Goal: Task Accomplishment & Management: Manage account settings

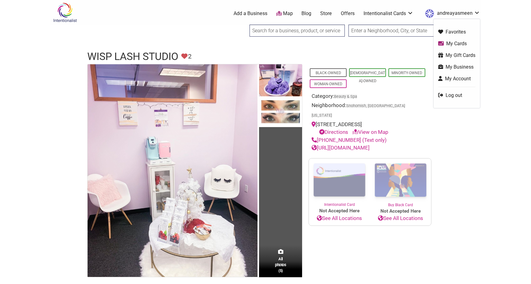
click at [463, 11] on link "andreayasmeen" at bounding box center [452, 13] width 58 height 11
click at [458, 68] on link "My Business" at bounding box center [457, 66] width 37 height 7
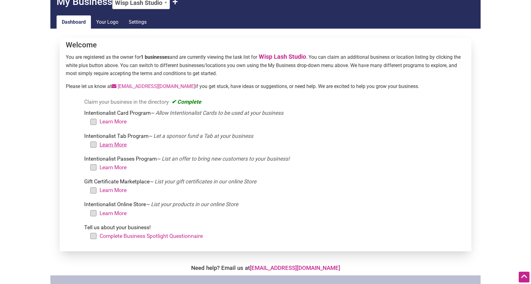
scroll to position [31, 0]
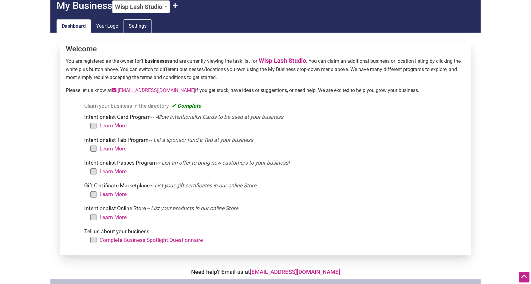
click at [135, 29] on link "Settings" at bounding box center [138, 26] width 28 height 14
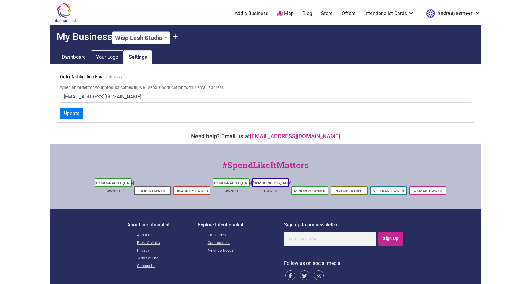
click at [110, 59] on link "Your Logo" at bounding box center [107, 57] width 33 height 14
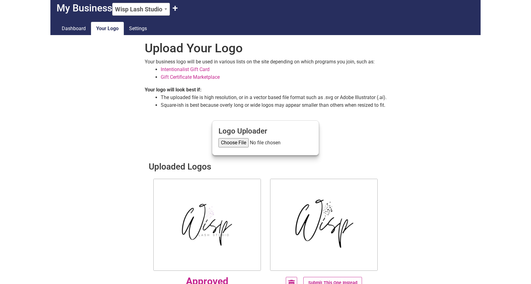
scroll to position [28, 0]
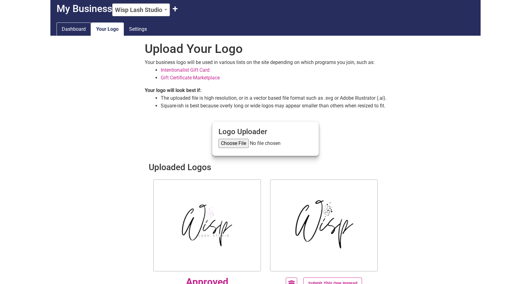
click at [81, 32] on link "Dashboard" at bounding box center [74, 29] width 34 height 14
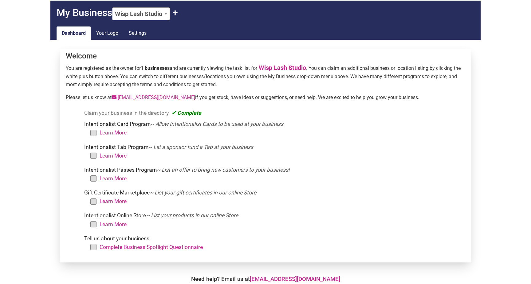
scroll to position [25, 0]
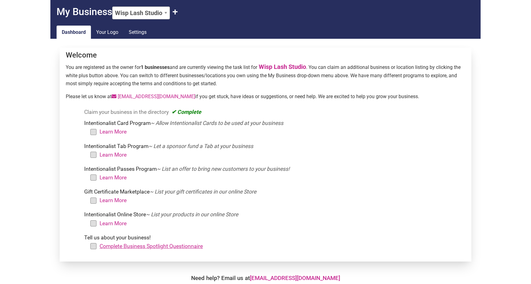
click at [145, 247] on link "Complete Business Spotlight Questionnaire" at bounding box center [151, 246] width 103 height 6
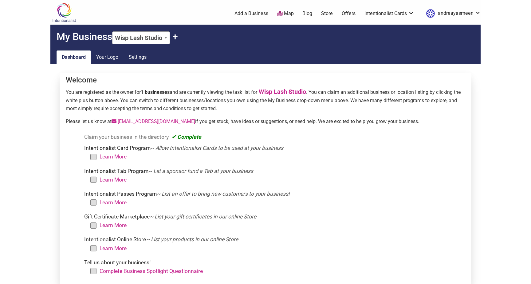
scroll to position [25, 0]
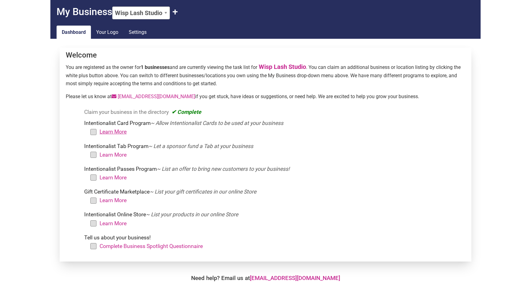
click at [114, 131] on link "Learn More" at bounding box center [113, 132] width 27 height 6
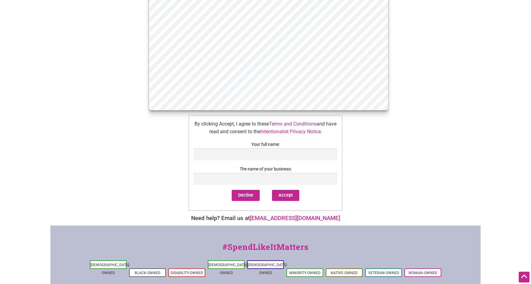
scroll to position [283, 0]
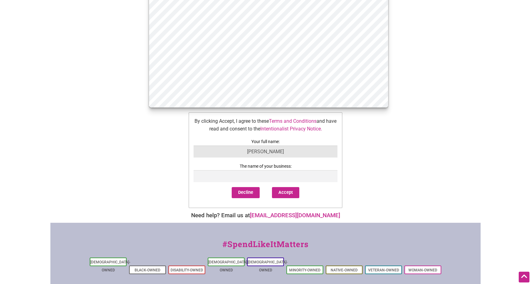
type input "Andrea Byrom"
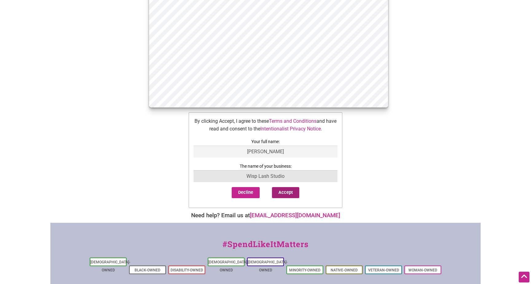
type input "Wisp Lash Studio"
click at [290, 190] on button "Accept" at bounding box center [285, 192] width 27 height 11
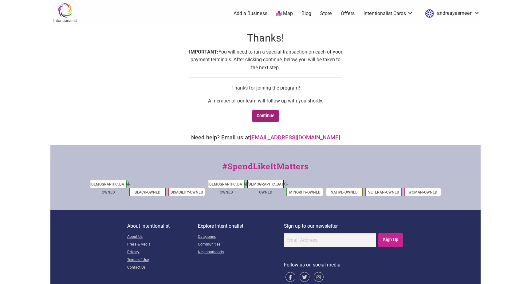
click at [275, 115] on link "Continue" at bounding box center [265, 116] width 27 height 13
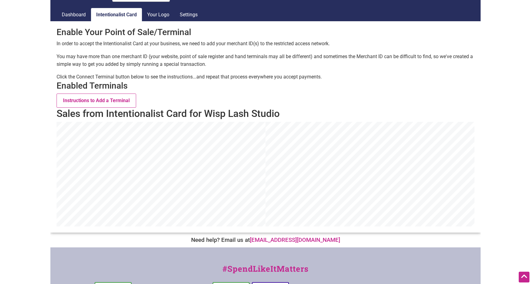
scroll to position [39, 0]
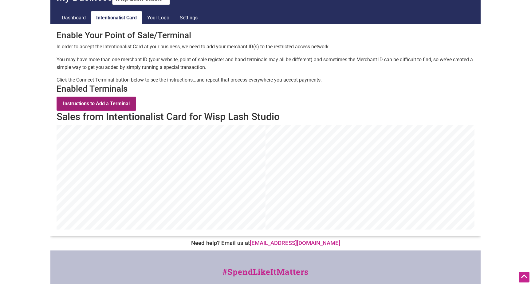
click at [104, 101] on button "Instructions to Add a Terminal" at bounding box center [97, 104] width 80 height 14
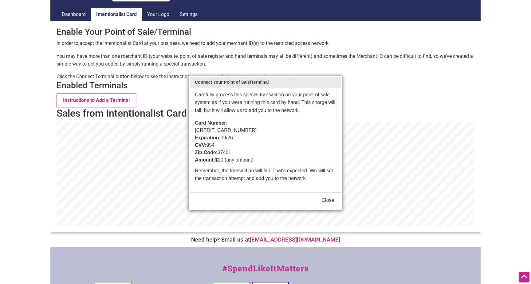
scroll to position [38, 0]
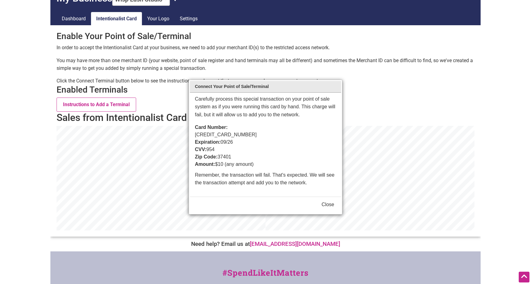
click at [330, 201] on button "Close" at bounding box center [328, 204] width 13 height 7
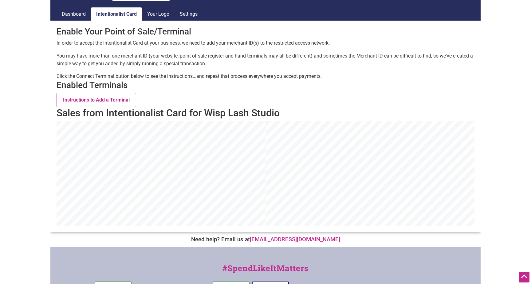
scroll to position [43, 0]
